Goal: Task Accomplishment & Management: Manage account settings

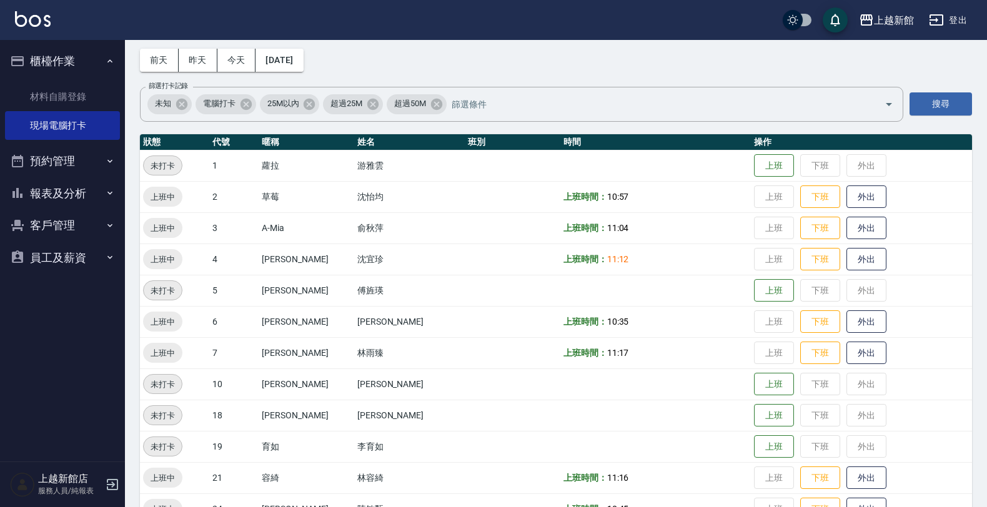
scroll to position [78, 0]
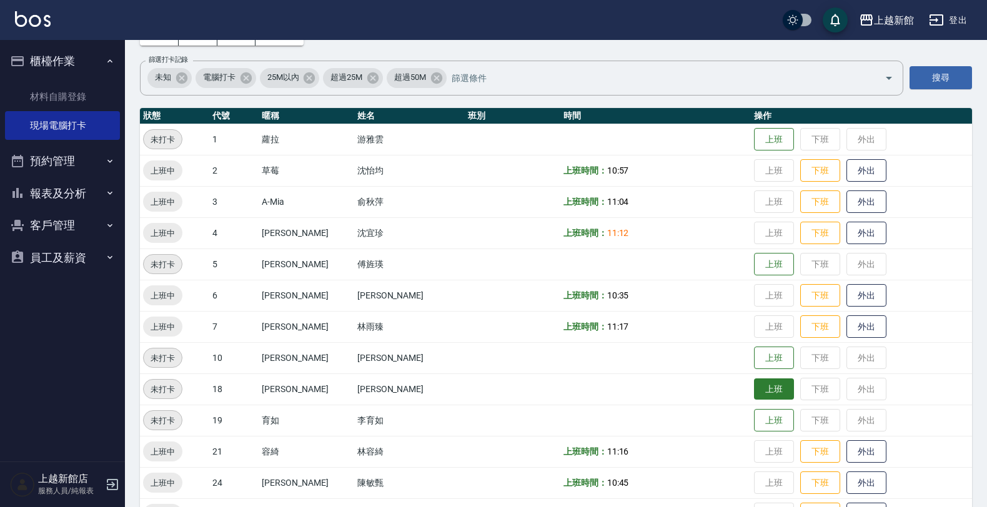
click at [754, 388] on button "上班" at bounding box center [774, 389] width 40 height 22
click at [850, 231] on button "外出" at bounding box center [866, 233] width 40 height 22
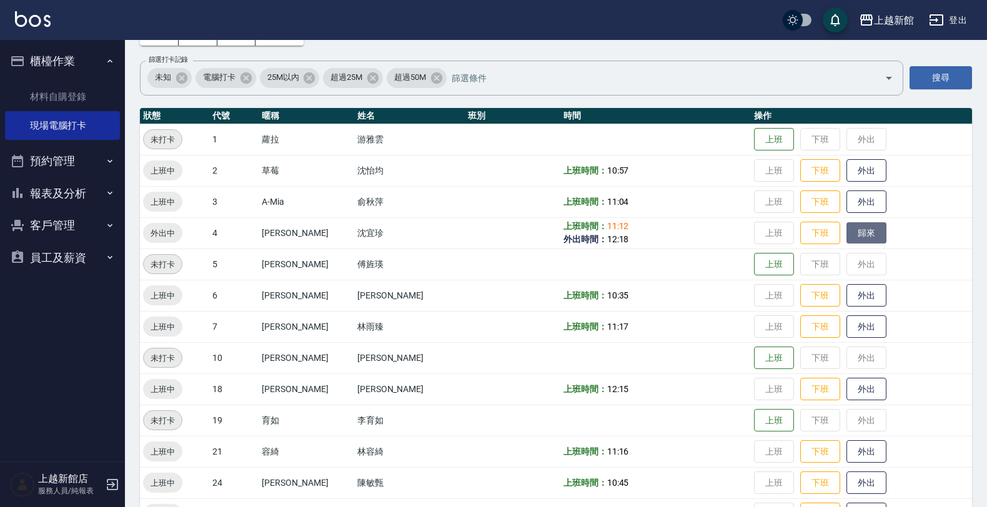
click at [847, 228] on button "歸來" at bounding box center [866, 233] width 40 height 22
click at [111, 230] on button "客戶管理" at bounding box center [62, 225] width 115 height 32
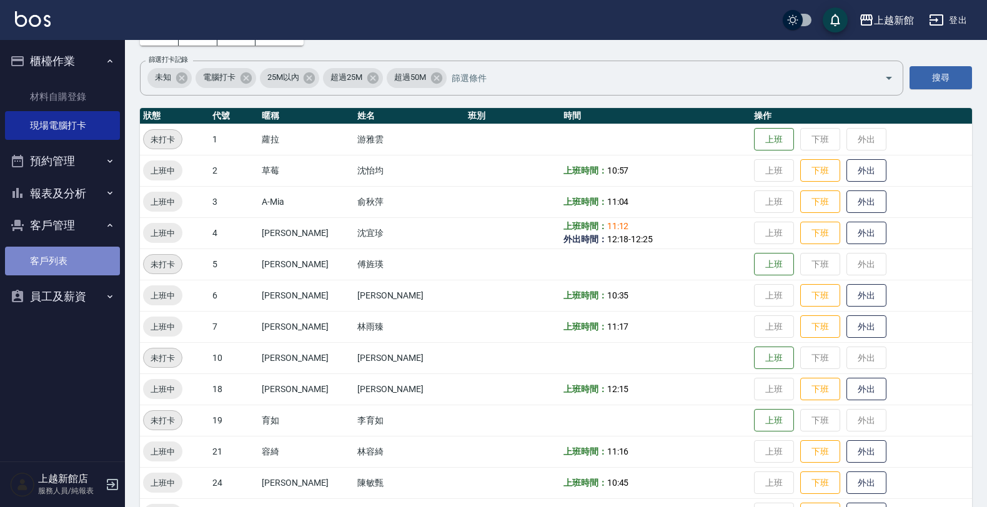
click at [103, 267] on link "客戶列表" at bounding box center [62, 261] width 115 height 29
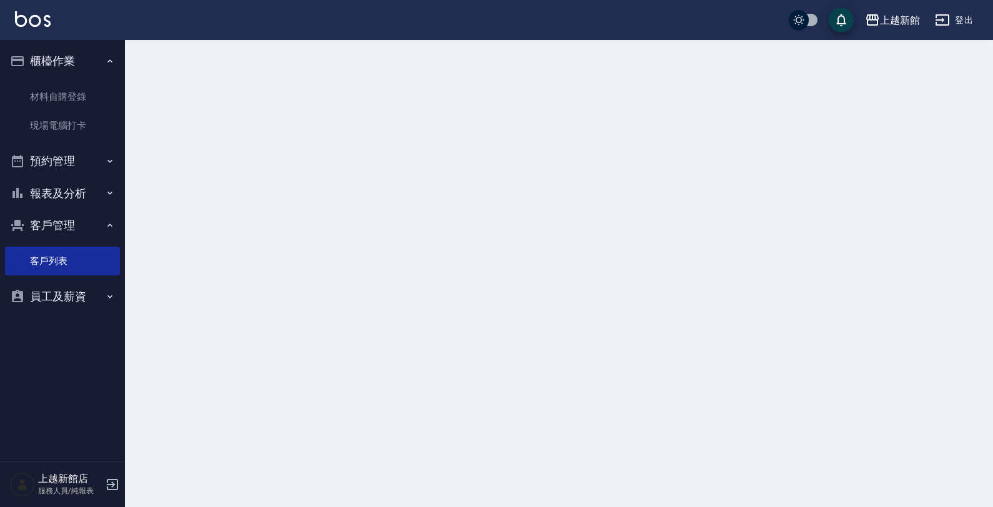
click at [162, 111] on div "上越新館 登出 櫃檯作業 材料自購登錄 現場電腦打卡 預約管理 預約管理 單日預約紀錄 單週預約紀錄 報表及分析 報表目錄 店家日報表 互助日報表 互助業績報…" at bounding box center [496, 253] width 993 height 507
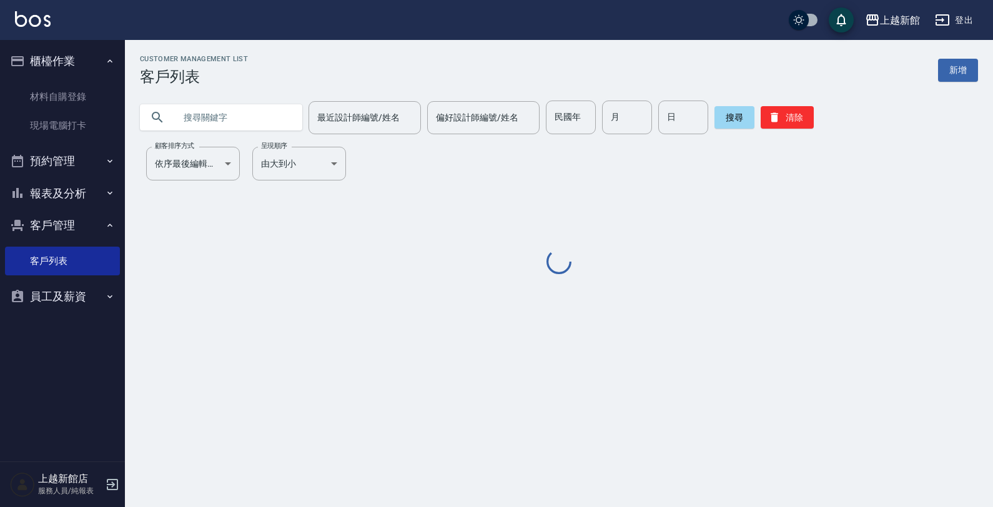
click at [546, 114] on div "民國年 民國年" at bounding box center [571, 118] width 50 height 34
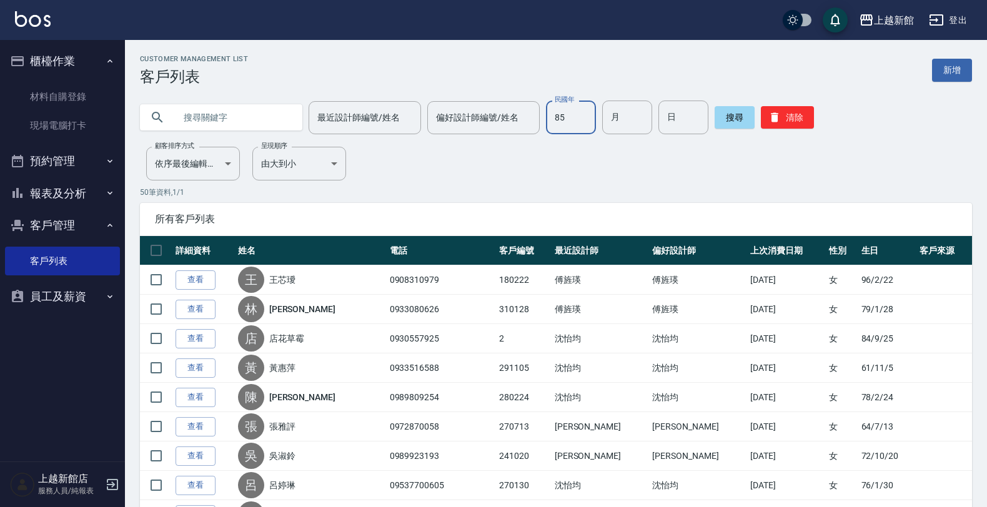
type input "85"
click at [620, 114] on input "10" at bounding box center [627, 118] width 50 height 34
type input "08"
type input "10"
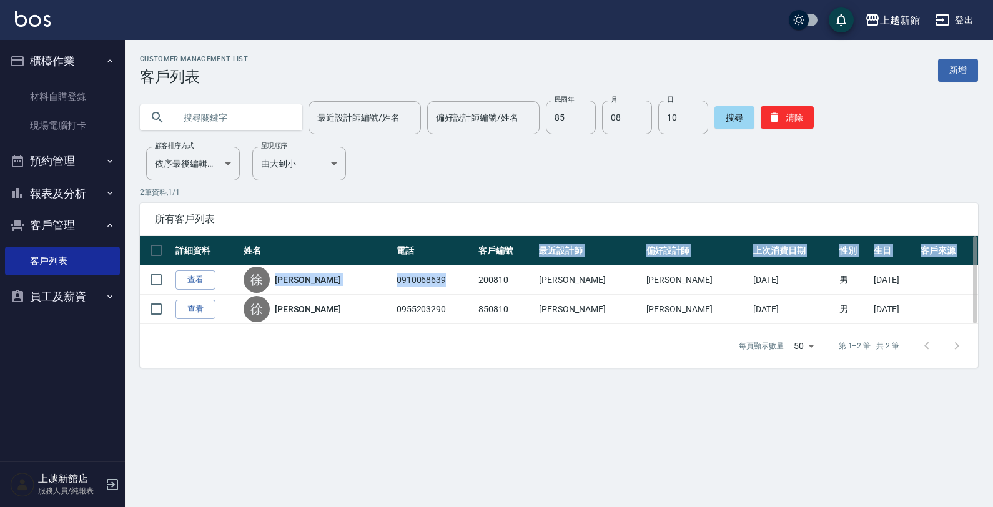
drag, startPoint x: 435, startPoint y: 280, endPoint x: 510, endPoint y: 259, distance: 77.1
click at [510, 259] on table "詳細資料 姓名 電話 客戶編號 最近設計師 偏好設計師 上次消費日期 性別 生日 客戶來源 查看 [PERSON_NAME] 0910068639 20081…" at bounding box center [559, 280] width 838 height 88
